Goal: Information Seeking & Learning: Find specific fact

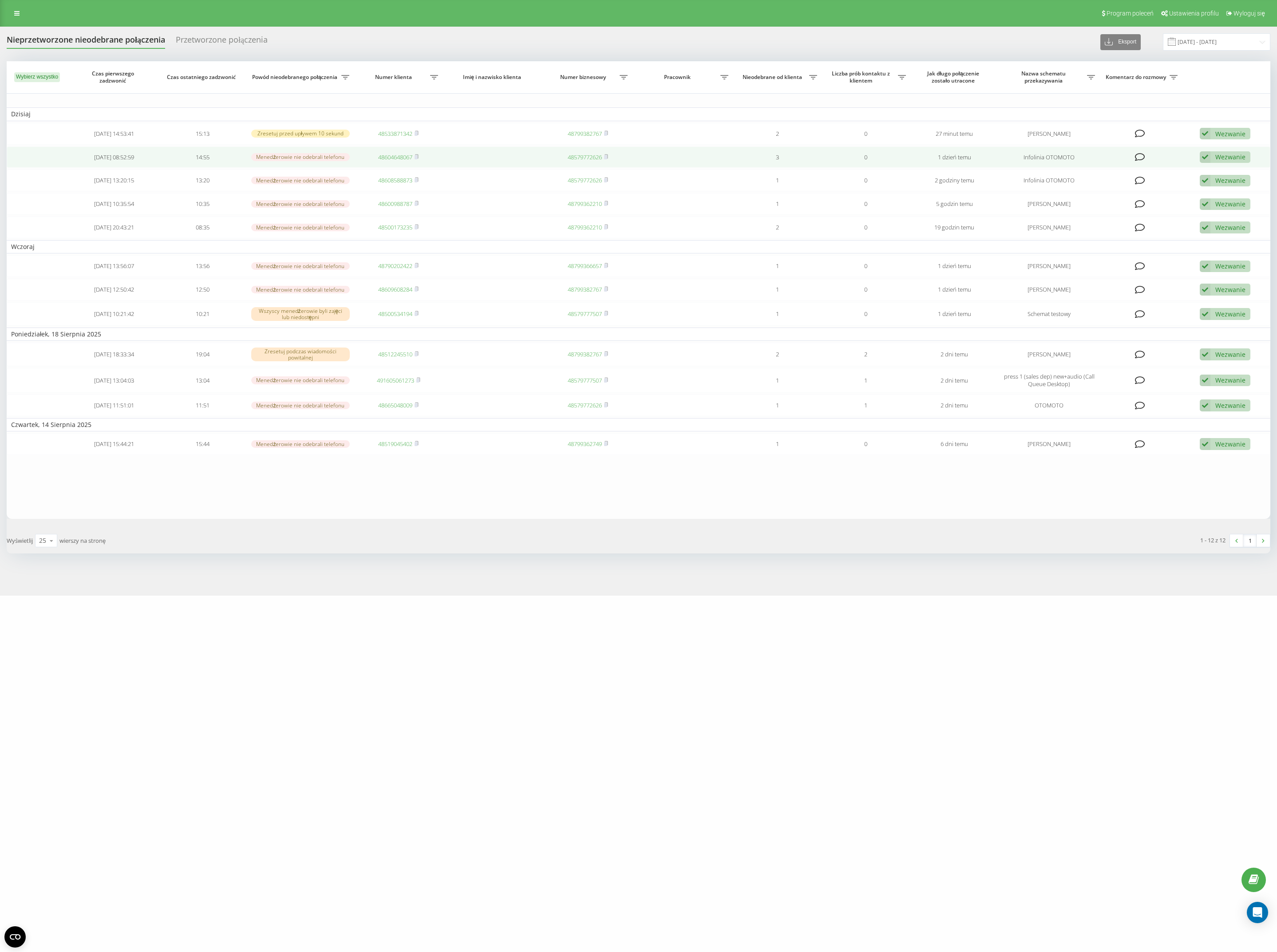
click at [421, 157] on td "48604648067" at bounding box center [398, 157] width 88 height 22
click at [419, 157] on icon at bounding box center [416, 157] width 4 height 5
click at [388, 157] on link "48604648067" at bounding box center [396, 157] width 34 height 8
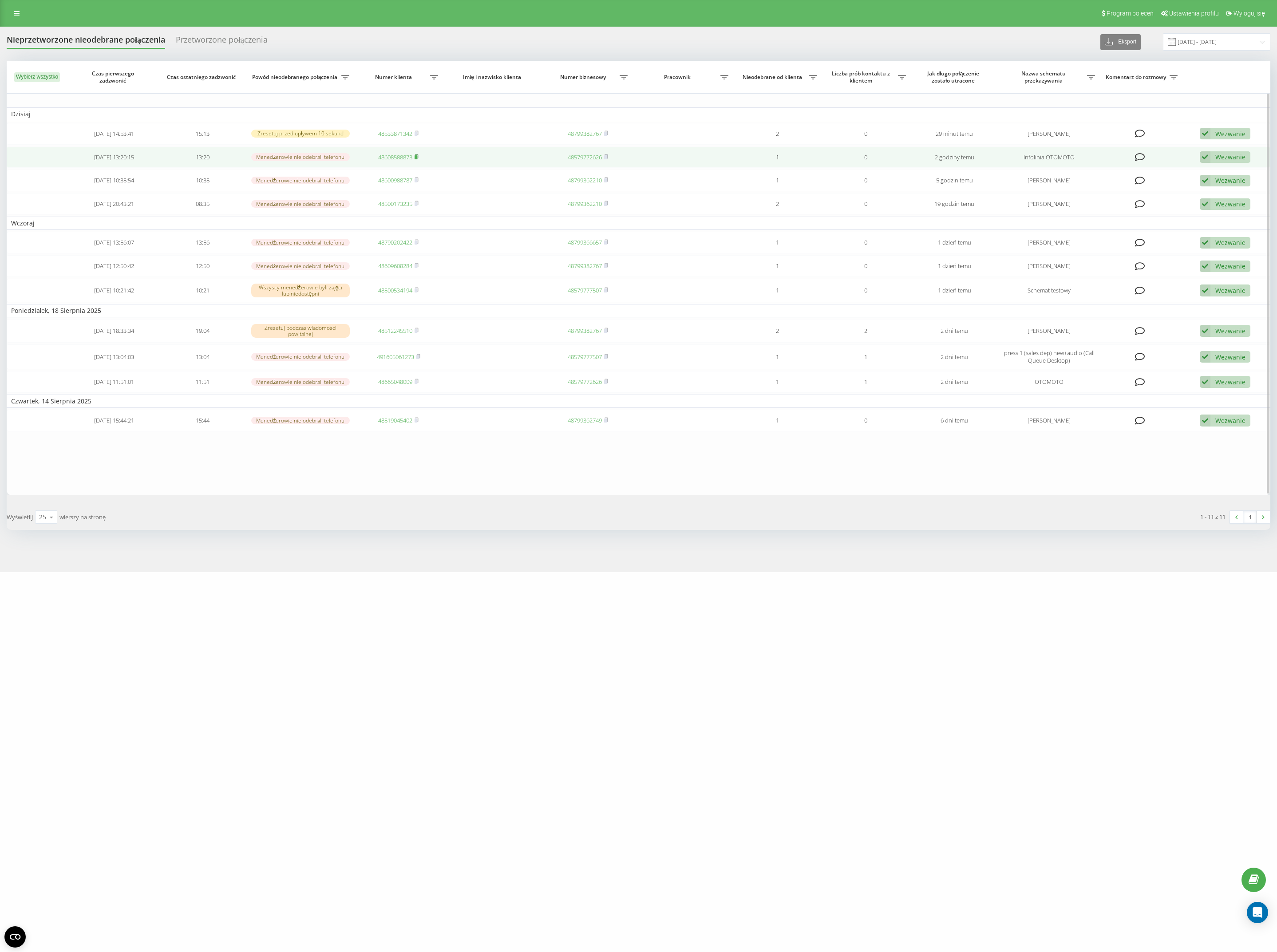
click at [419, 156] on icon at bounding box center [416, 157] width 4 height 5
drag, startPoint x: 414, startPoint y: 156, endPoint x: 421, endPoint y: 157, distance: 7.1
click at [418, 157] on span "48608588873" at bounding box center [399, 157] width 41 height 8
click at [420, 156] on td "48608588873" at bounding box center [398, 157] width 88 height 22
click at [416, 157] on rect at bounding box center [415, 157] width 3 height 4
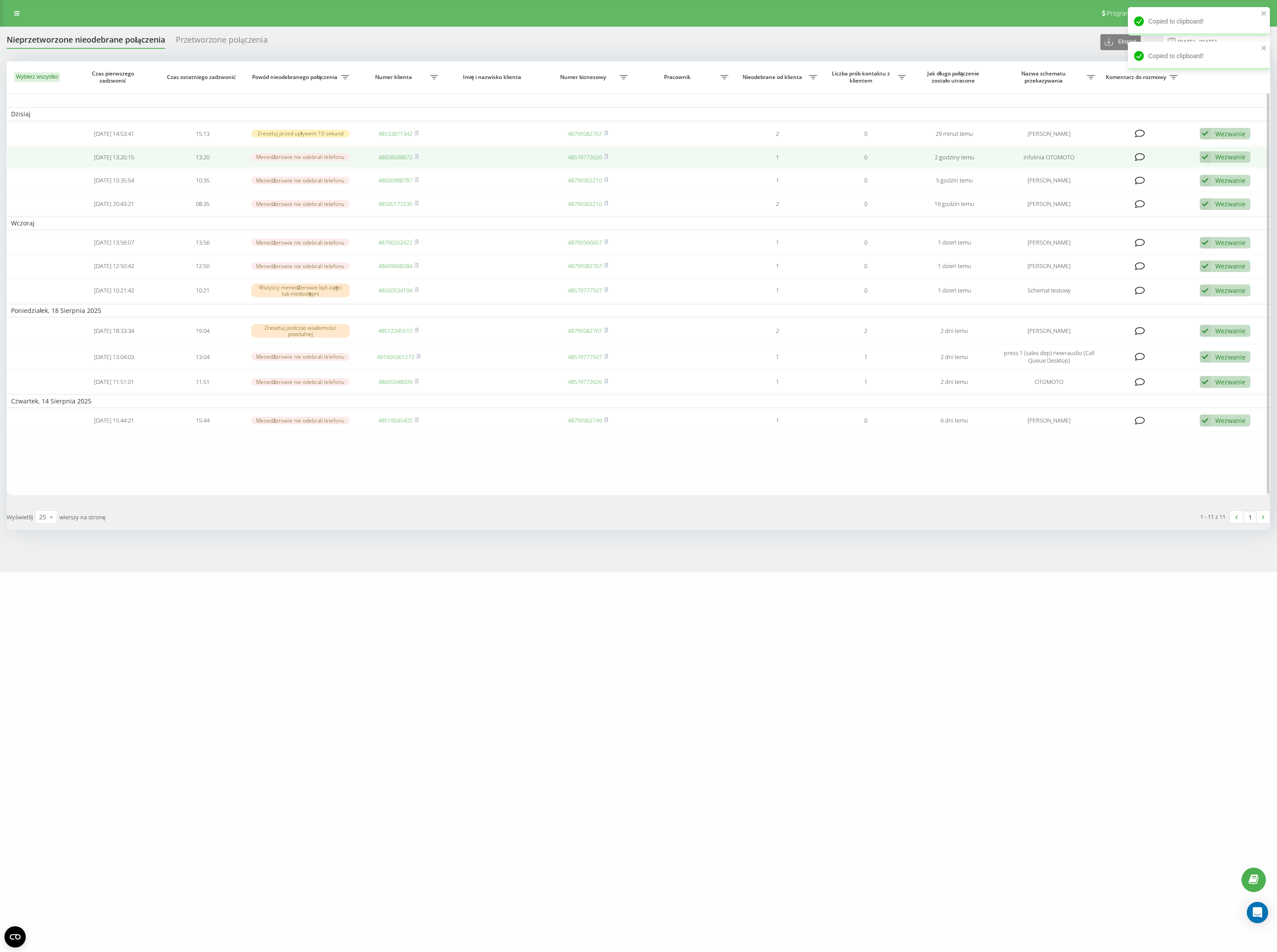
click at [396, 157] on link "48608588873" at bounding box center [396, 157] width 34 height 8
